Goal: Register for event/course

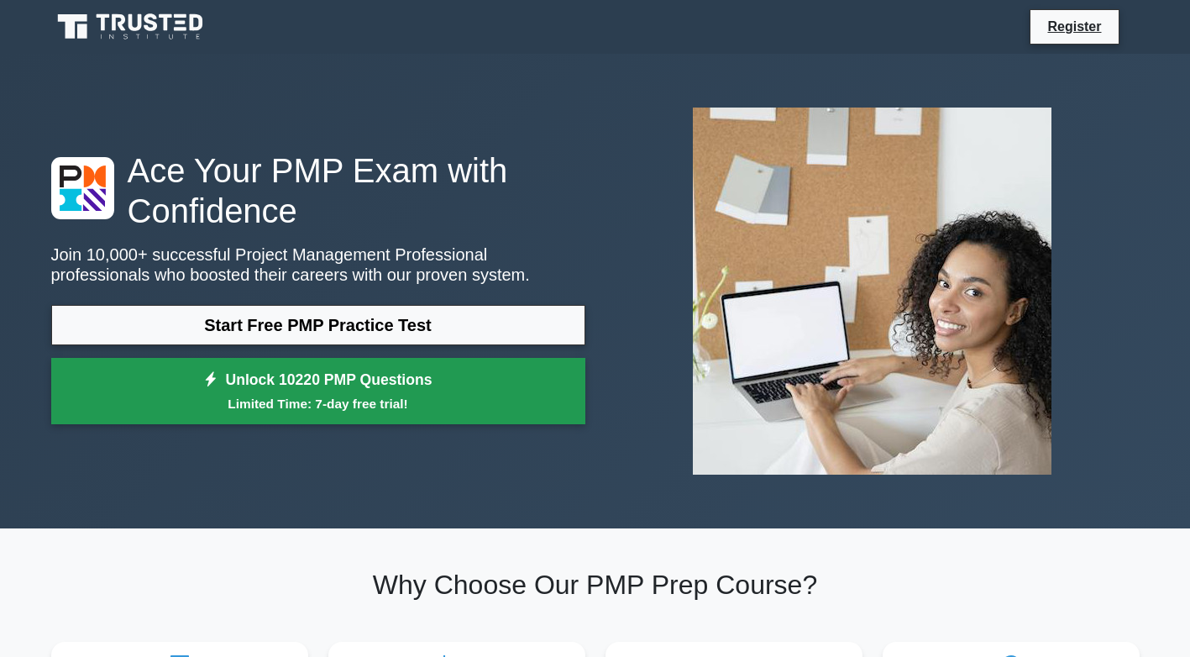
click at [458, 389] on link "Unlock 10220 PMP Questions Limited Time: 7-day free trial!" at bounding box center [318, 391] width 534 height 67
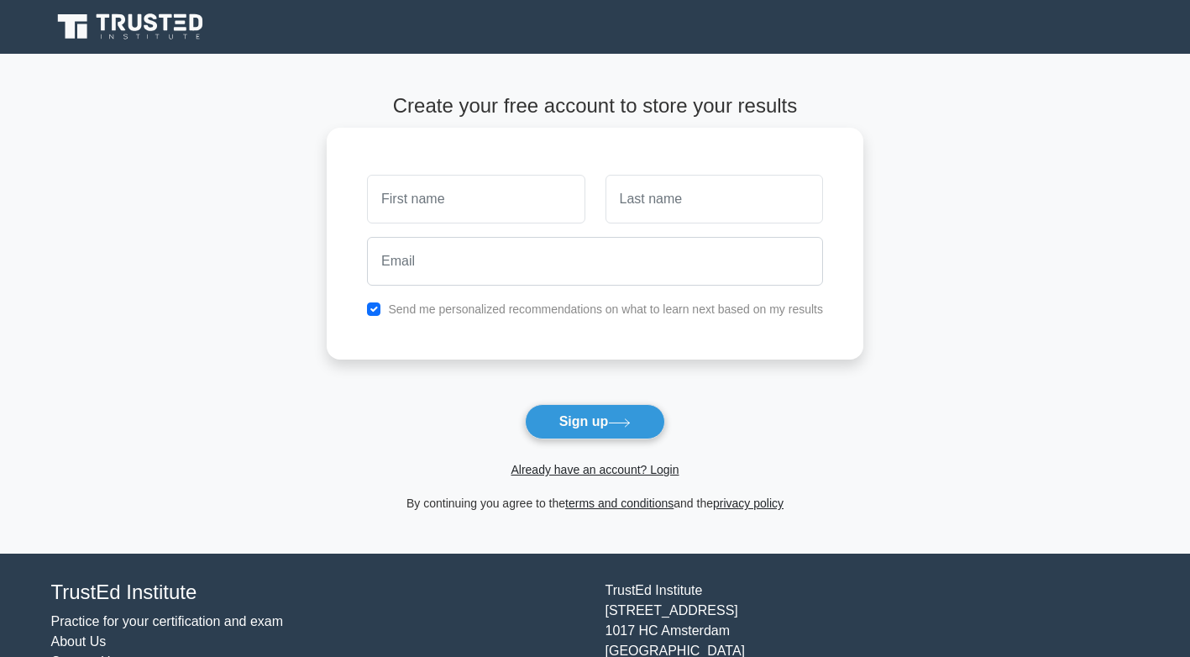
click at [430, 181] on input "text" at bounding box center [476, 199] width 218 height 49
type input "SSEKANDI"
click at [663, 179] on input "text" at bounding box center [714, 199] width 218 height 49
type input "[PERSON_NAME]"
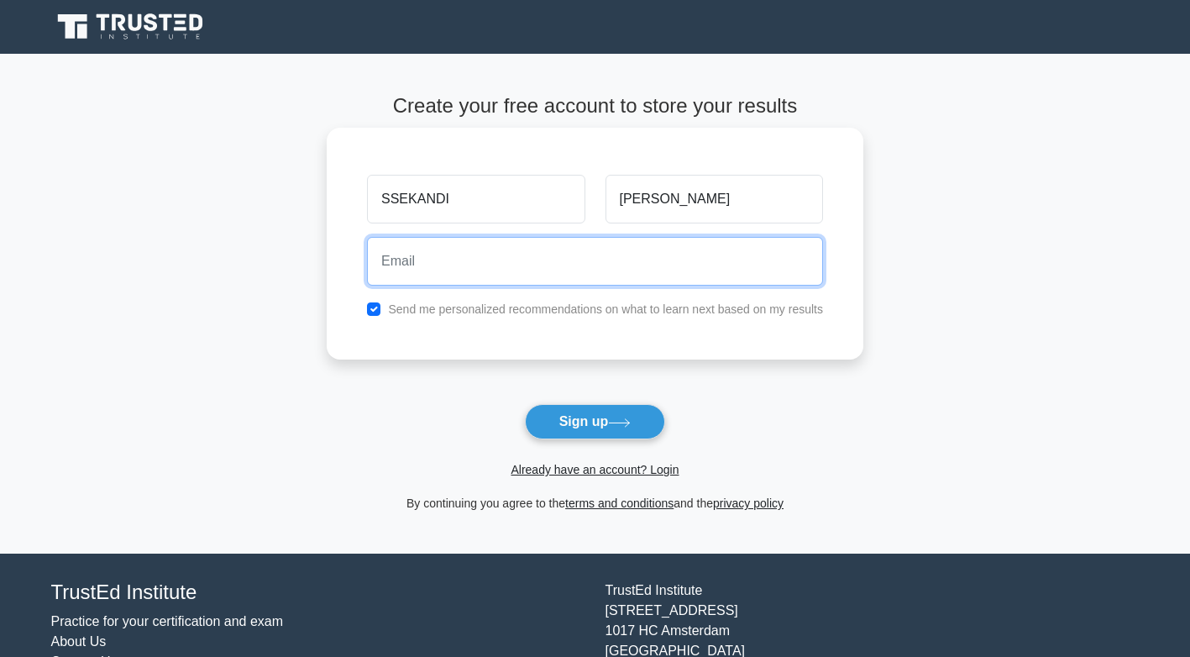
click at [412, 254] on input "email" at bounding box center [595, 261] width 456 height 49
type input "s"
click at [396, 274] on input "email" at bounding box center [595, 261] width 456 height 49
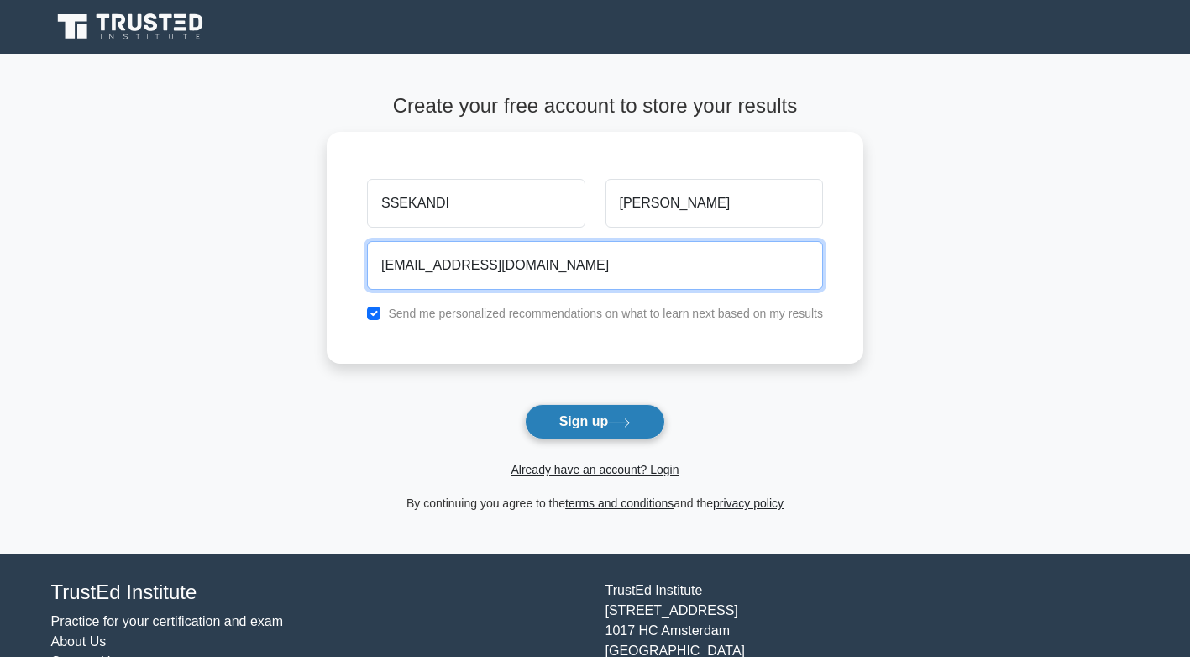
type input "[EMAIL_ADDRESS][DOMAIN_NAME]"
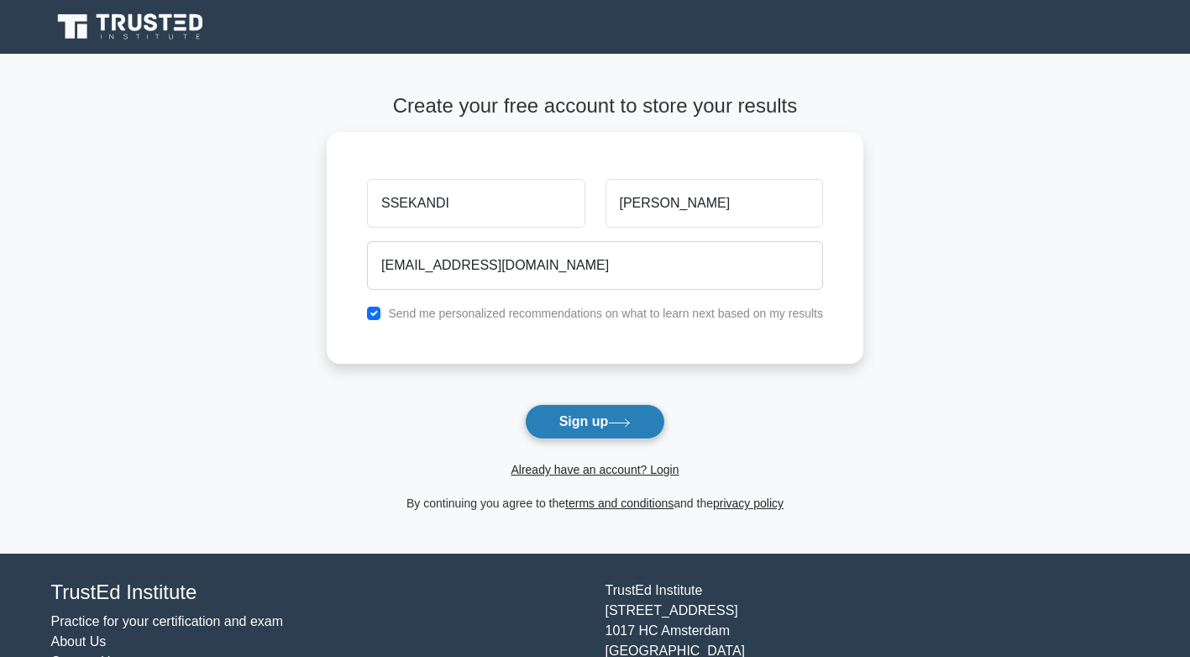
click at [584, 417] on button "Sign up" at bounding box center [595, 421] width 141 height 35
